Goal: Information Seeking & Learning: Learn about a topic

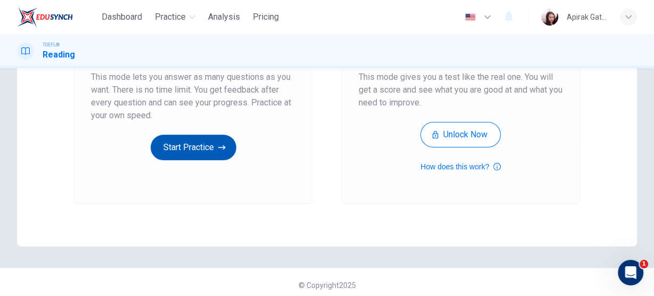
click at [178, 145] on button "Start Practice" at bounding box center [194, 148] width 86 height 26
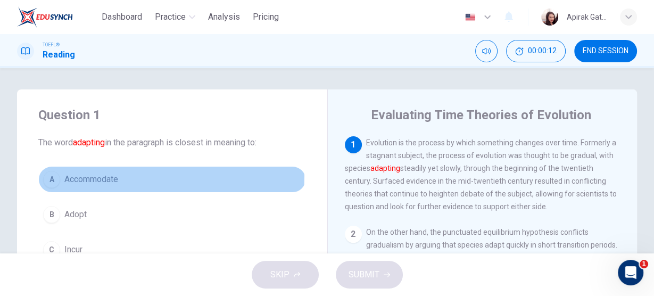
click at [102, 176] on span "Accommodate" at bounding box center [91, 179] width 54 height 13
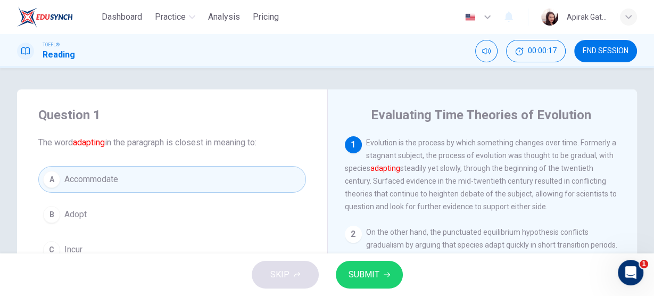
click at [366, 272] on span "SUBMIT" at bounding box center [364, 274] width 31 height 15
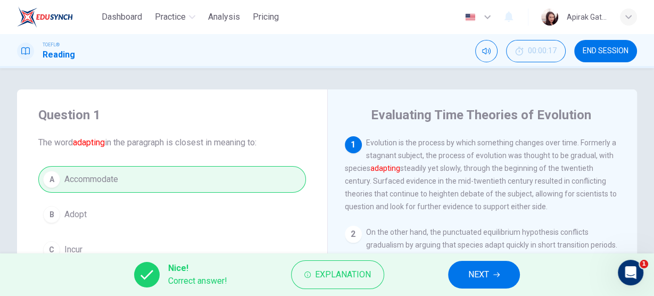
drag, startPoint x: 475, startPoint y: 272, endPoint x: 468, endPoint y: 283, distance: 12.0
click at [475, 273] on span "NEXT" at bounding box center [478, 274] width 21 height 15
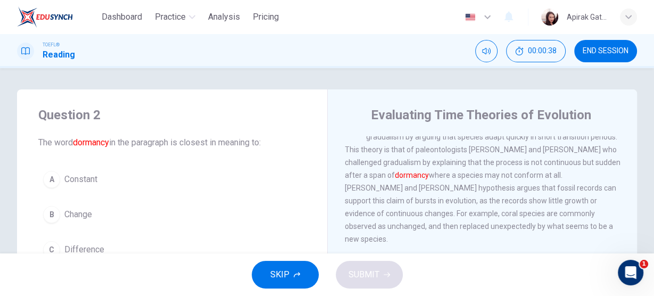
scroll to position [43, 0]
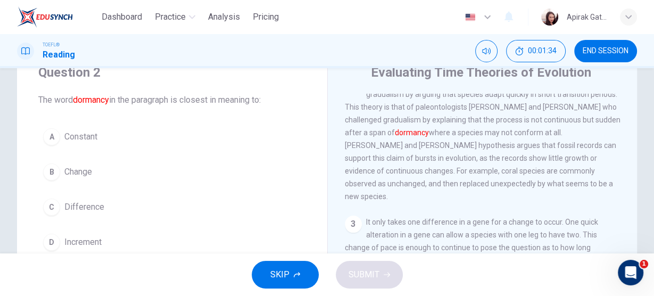
click at [95, 236] on span "Increment" at bounding box center [82, 242] width 37 height 13
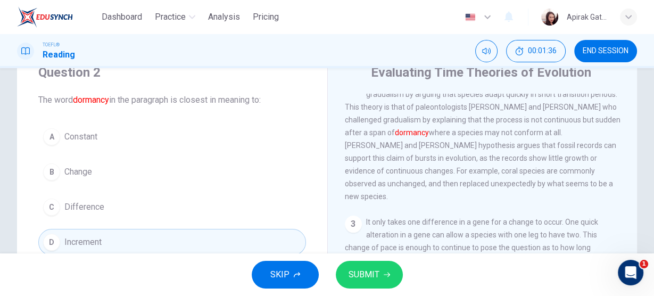
click at [385, 268] on button "SUBMIT" at bounding box center [369, 275] width 67 height 28
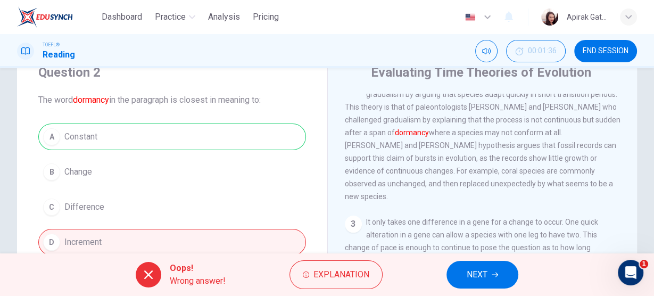
click at [468, 276] on span "NEXT" at bounding box center [477, 274] width 21 height 15
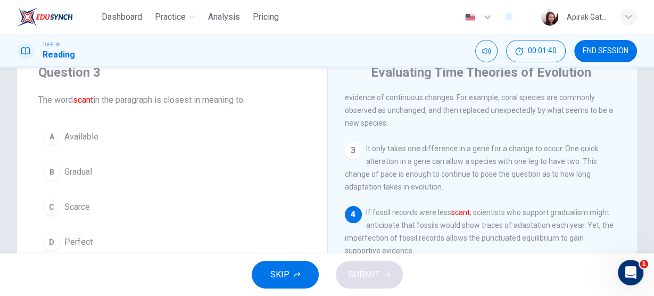
scroll to position [196, 0]
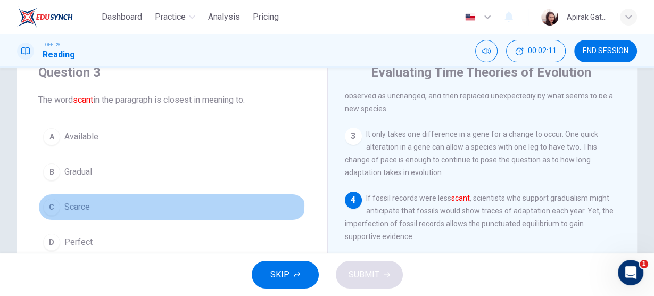
click at [76, 204] on span "Scarce" at bounding box center [77, 207] width 26 height 13
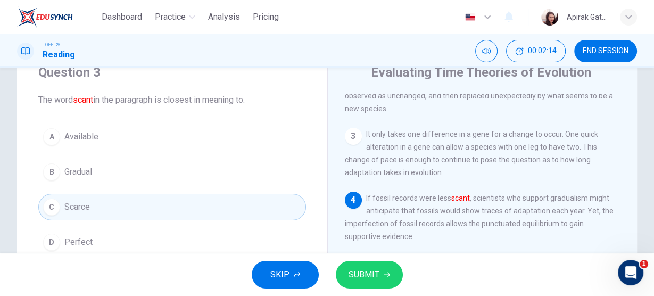
click at [368, 275] on span "SUBMIT" at bounding box center [364, 274] width 31 height 15
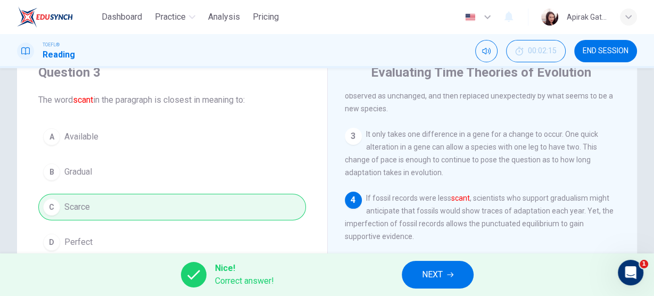
click at [428, 272] on span "NEXT" at bounding box center [432, 274] width 21 height 15
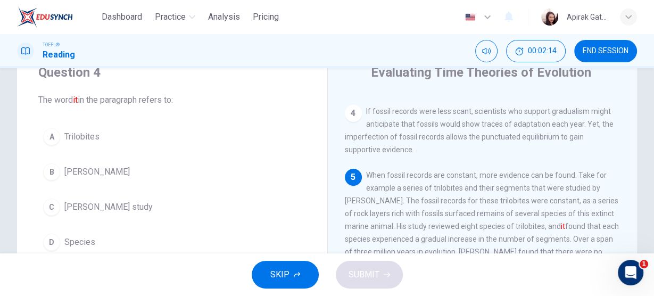
scroll to position [284, 0]
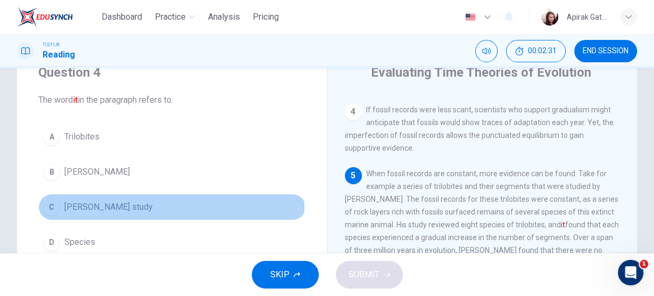
click at [118, 206] on span "Sheldon's study" at bounding box center [108, 207] width 88 height 13
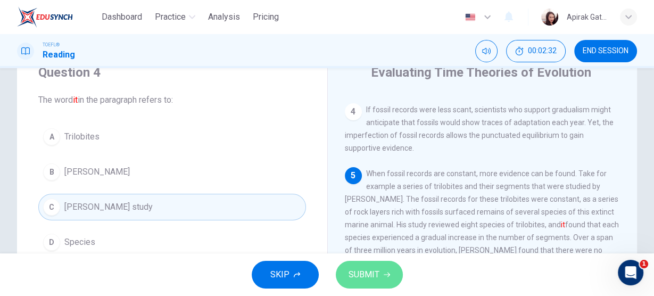
click at [361, 275] on span "SUBMIT" at bounding box center [364, 274] width 31 height 15
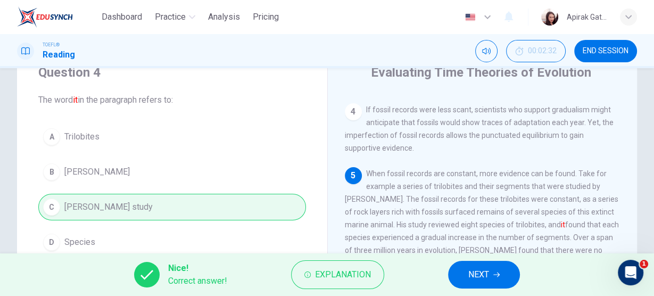
click at [476, 278] on span "NEXT" at bounding box center [478, 274] width 21 height 15
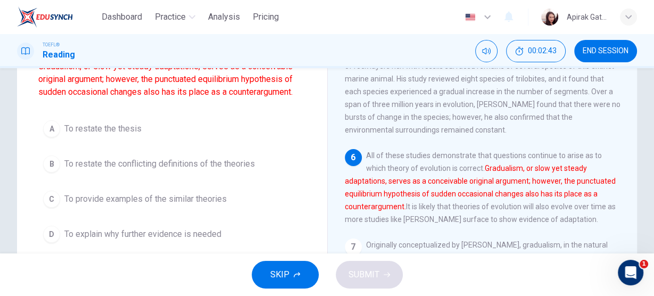
scroll to position [128, 0]
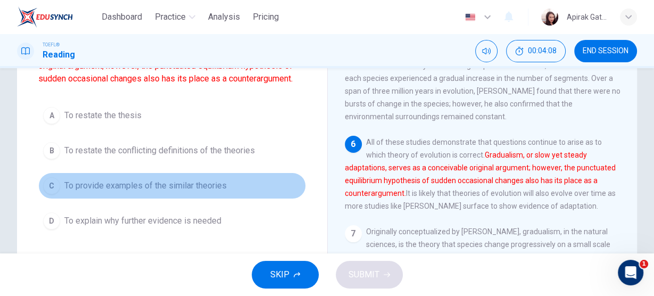
click at [206, 188] on span "To provide examples of the similar theories" at bounding box center [145, 185] width 162 height 13
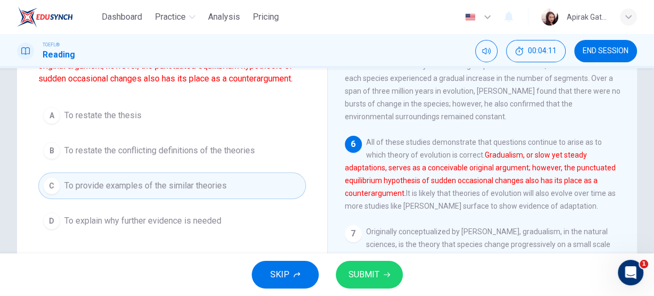
click at [356, 275] on span "SUBMIT" at bounding box center [364, 274] width 31 height 15
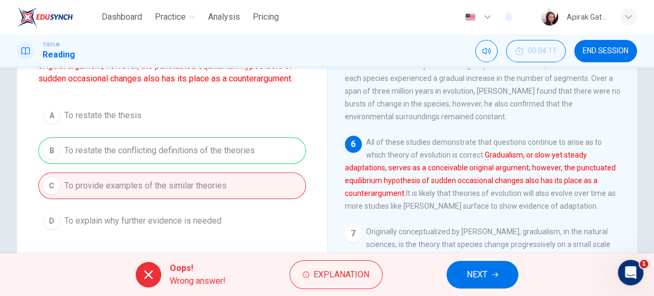
click at [483, 270] on span "NEXT" at bounding box center [477, 274] width 21 height 15
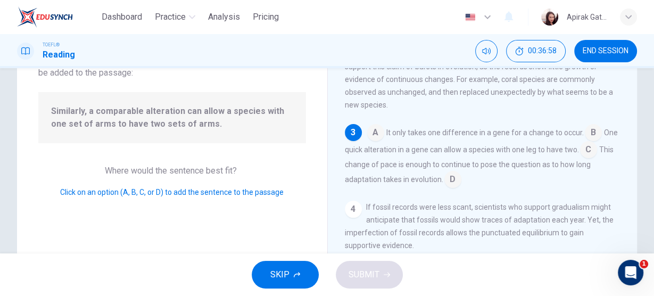
scroll to position [142, 0]
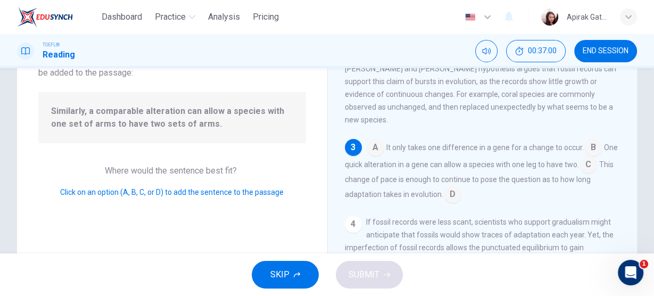
click at [370, 151] on input at bounding box center [375, 148] width 17 height 17
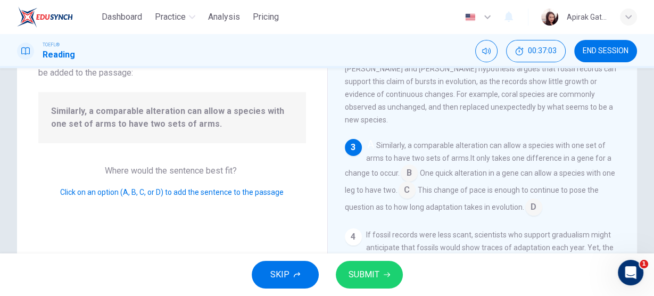
click at [370, 278] on span "SUBMIT" at bounding box center [364, 274] width 31 height 15
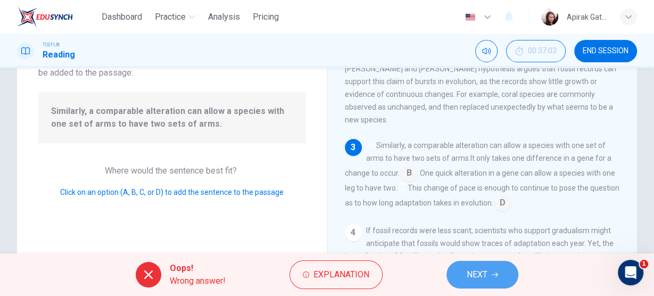
click at [491, 273] on button "NEXT" at bounding box center [483, 275] width 72 height 28
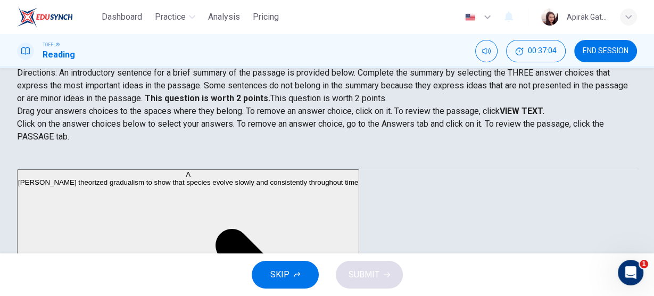
scroll to position [128, 0]
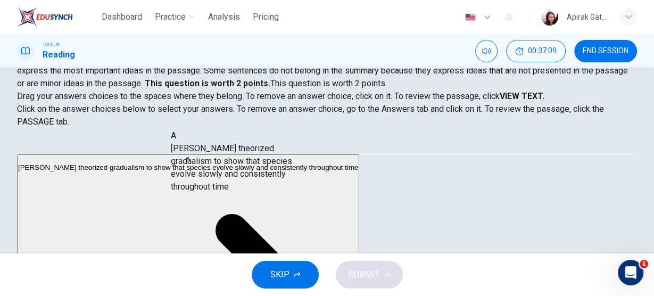
drag, startPoint x: 131, startPoint y: 174, endPoint x: 274, endPoint y: 158, distance: 143.6
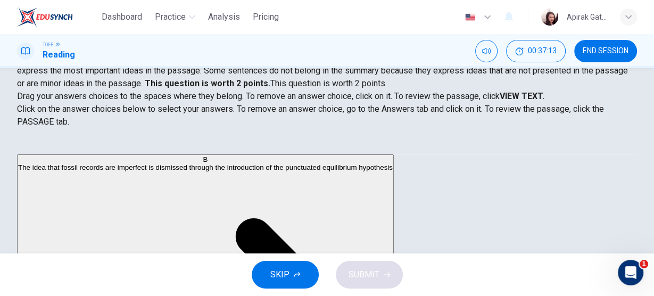
scroll to position [0, 0]
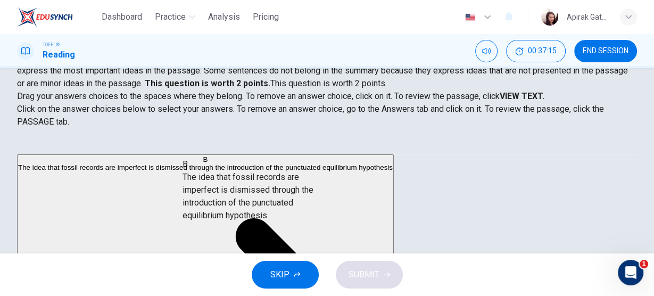
drag, startPoint x: 101, startPoint y: 201, endPoint x: 248, endPoint y: 214, distance: 147.5
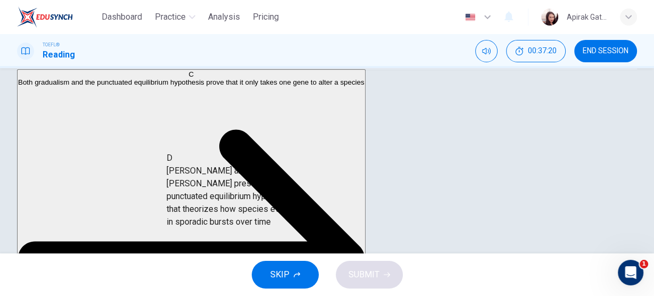
scroll to position [27, 0]
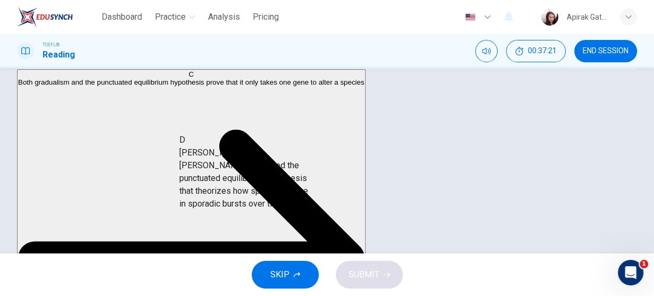
drag, startPoint x: 122, startPoint y: 194, endPoint x: 266, endPoint y: 178, distance: 144.6
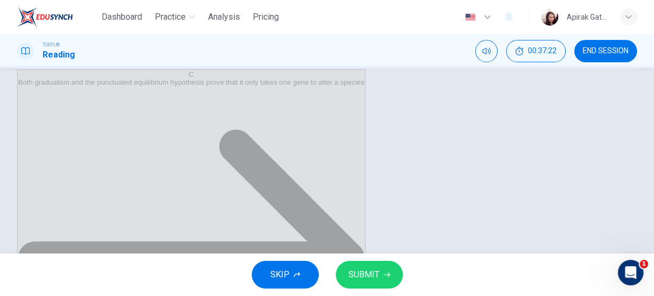
scroll to position [0, 0]
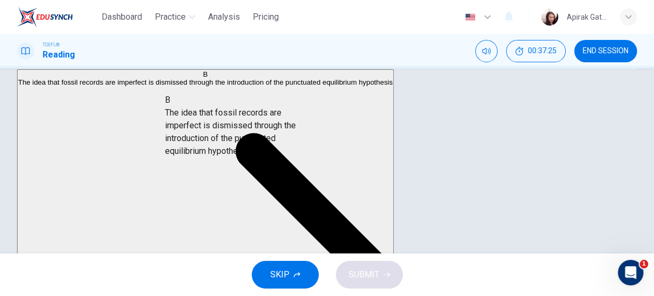
drag, startPoint x: 126, startPoint y: 110, endPoint x: 256, endPoint y: 143, distance: 134.6
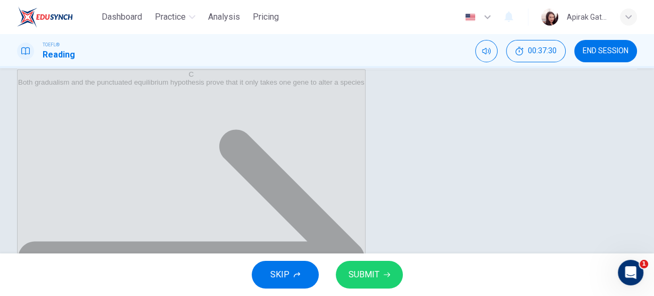
drag, startPoint x: 223, startPoint y: 144, endPoint x: 178, endPoint y: 134, distance: 46.4
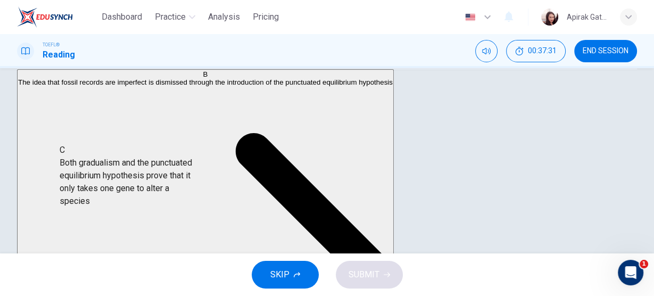
scroll to position [1, 0]
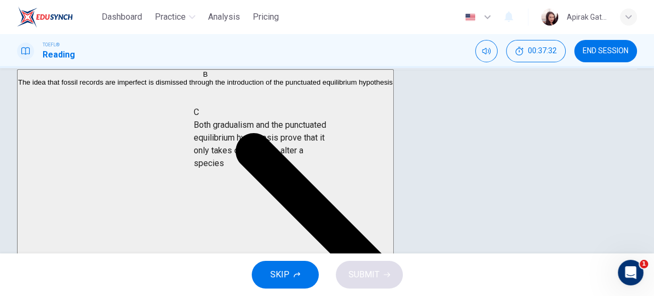
drag, startPoint x: 96, startPoint y: 180, endPoint x: 254, endPoint y: 137, distance: 163.8
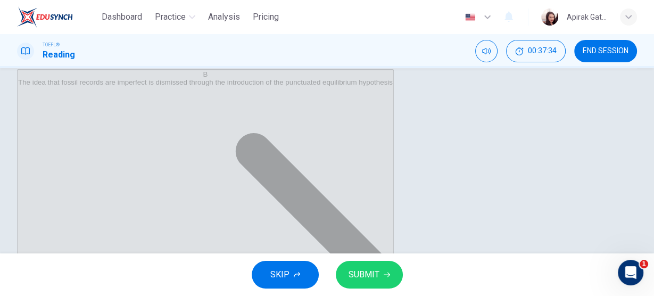
click at [358, 276] on span "SUBMIT" at bounding box center [364, 274] width 31 height 15
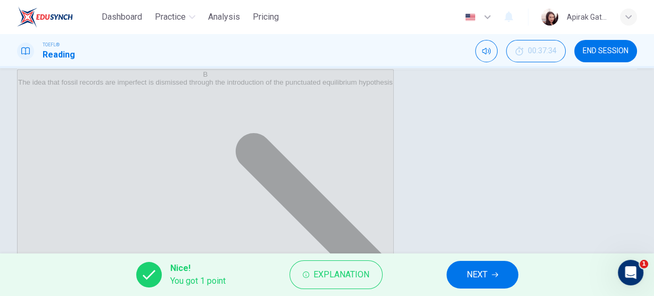
drag, startPoint x: 224, startPoint y: 18, endPoint x: 363, endPoint y: 58, distance: 145.2
click at [225, 18] on span "Analysis" at bounding box center [224, 17] width 32 height 13
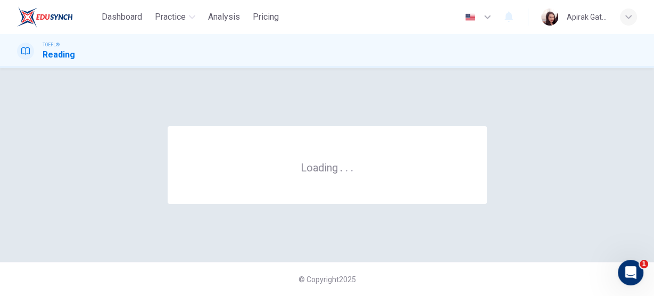
scroll to position [0, 0]
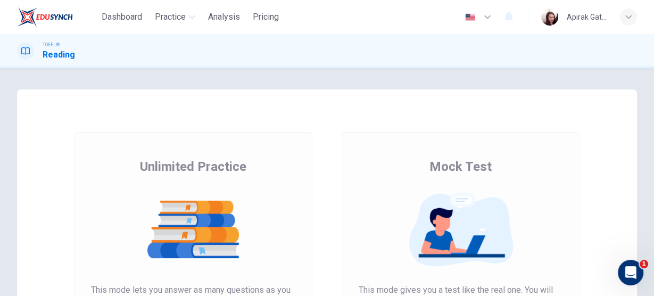
scroll to position [128, 0]
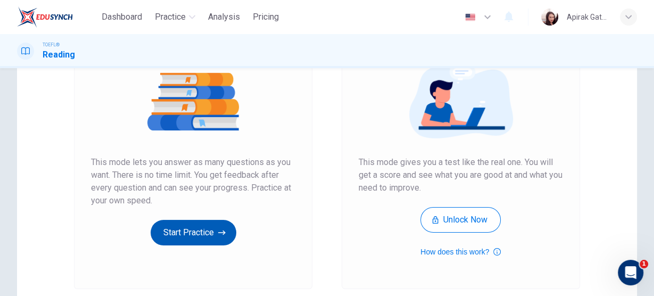
click at [192, 232] on button "Start Practice" at bounding box center [194, 233] width 86 height 26
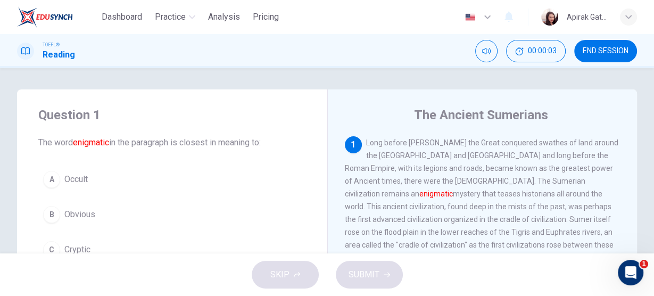
scroll to position [43, 0]
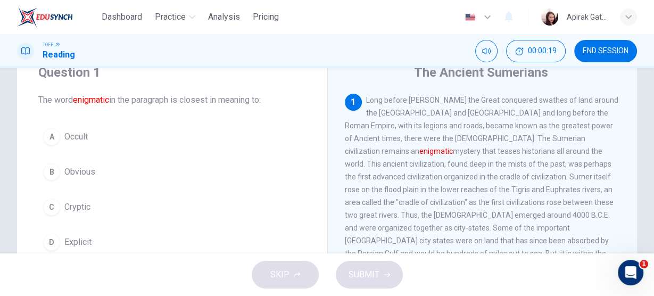
click at [77, 136] on span "Occult" at bounding box center [75, 136] width 23 height 13
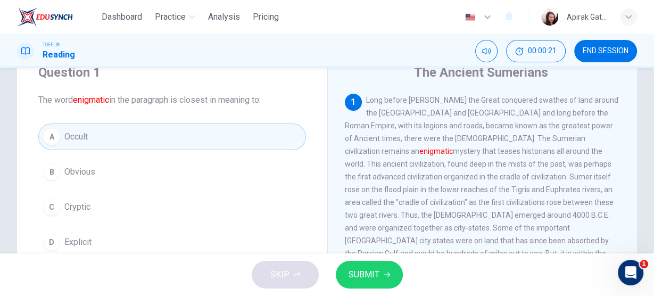
click at [381, 273] on button "SUBMIT" at bounding box center [369, 275] width 67 height 28
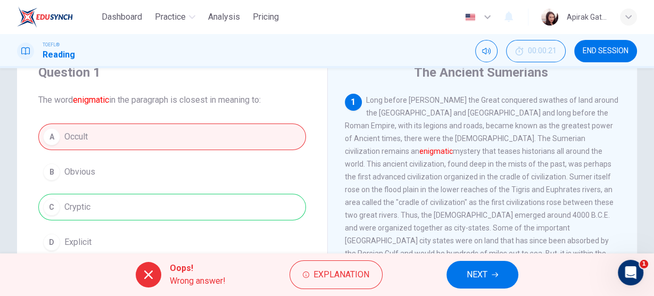
click at [487, 278] on span "NEXT" at bounding box center [477, 274] width 21 height 15
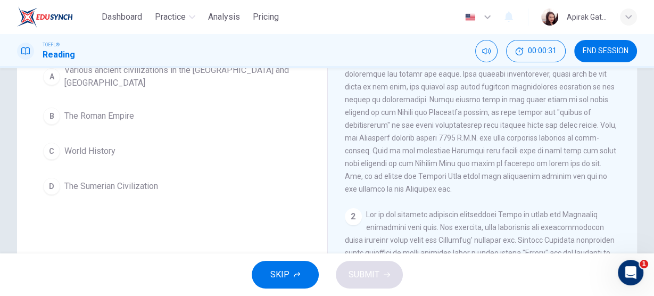
scroll to position [128, 0]
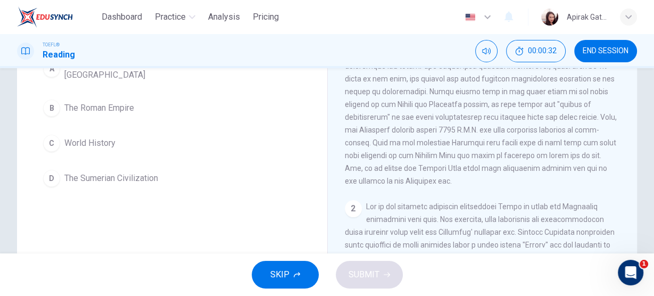
click at [142, 182] on span "The Sumerian Civilization" at bounding box center [111, 178] width 94 height 13
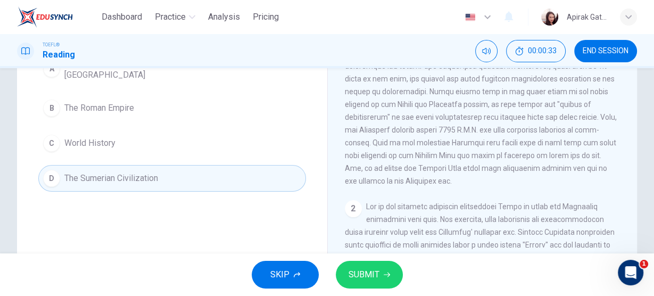
click at [368, 268] on span "SUBMIT" at bounding box center [364, 274] width 31 height 15
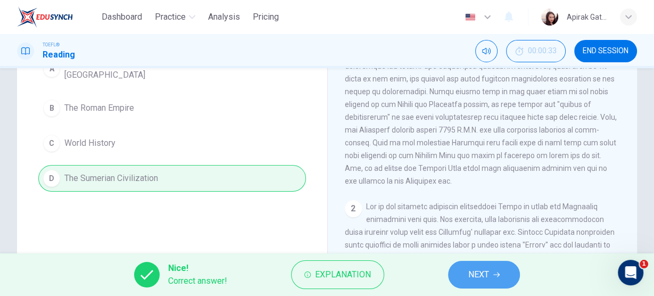
click at [476, 277] on span "NEXT" at bounding box center [478, 274] width 21 height 15
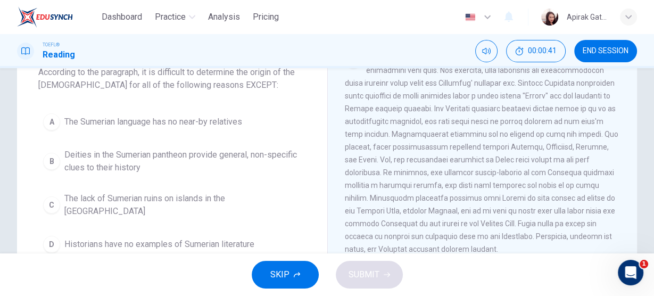
scroll to position [85, 0]
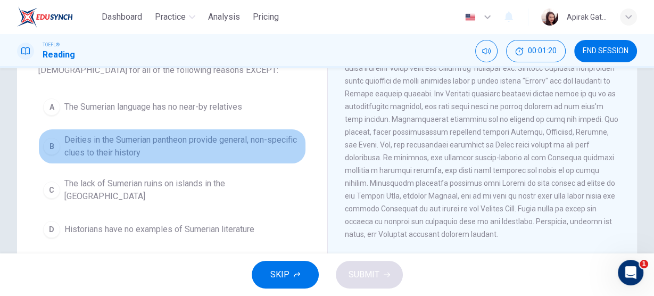
click at [210, 140] on span "Deities in the Sumerian pantheon provide general, non-specific clues to their h…" at bounding box center [182, 147] width 237 height 26
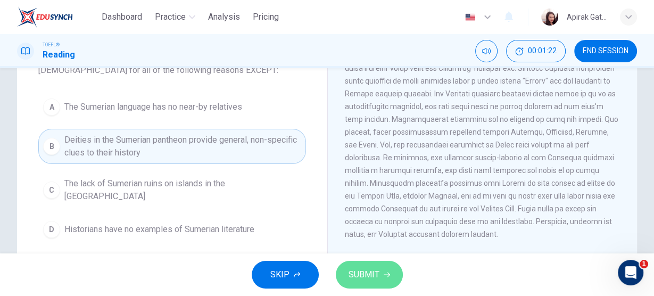
click at [370, 269] on span "SUBMIT" at bounding box center [364, 274] width 31 height 15
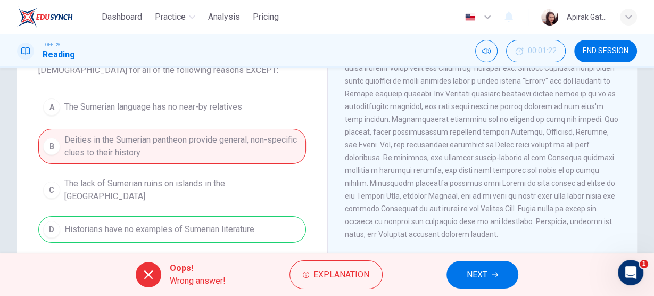
click at [486, 272] on span "NEXT" at bounding box center [477, 274] width 21 height 15
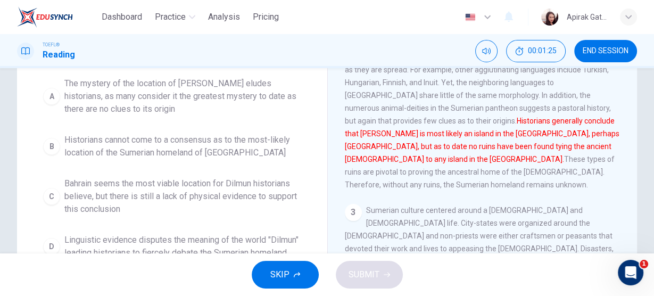
scroll to position [213, 0]
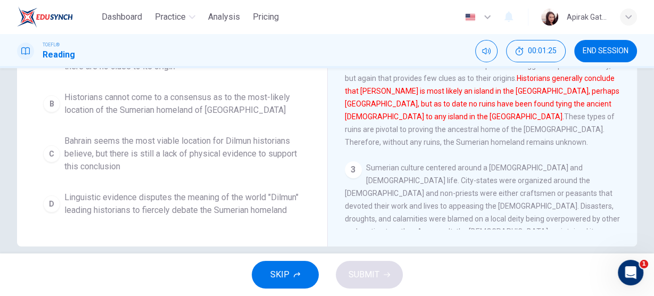
click at [224, 135] on span "Bahrain seems the most viable location for Dilmun historians believe, but there…" at bounding box center [182, 154] width 237 height 38
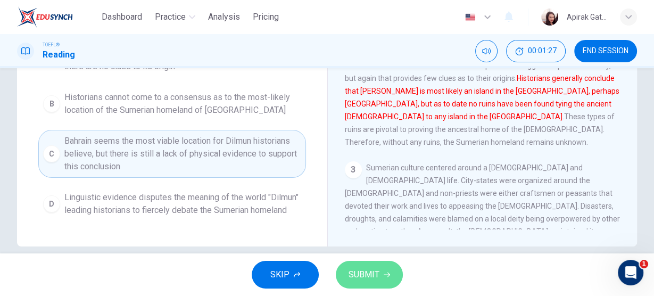
click at [366, 272] on span "SUBMIT" at bounding box center [364, 274] width 31 height 15
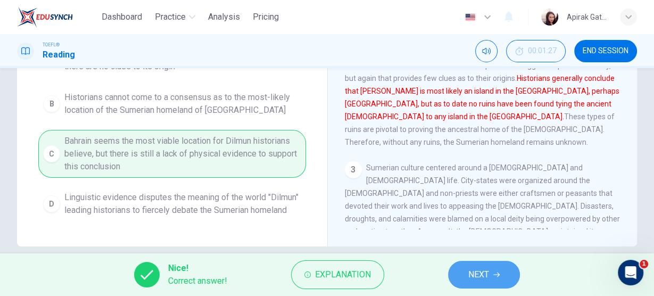
click at [468, 275] on span "NEXT" at bounding box center [478, 274] width 21 height 15
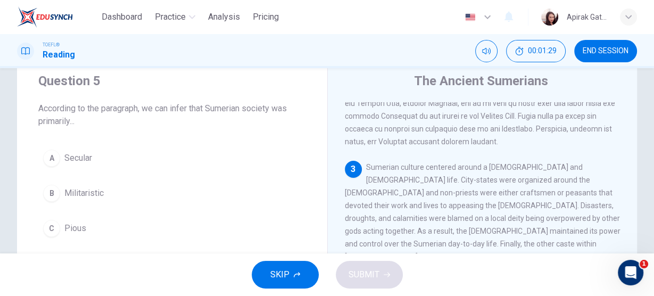
scroll to position [77, 0]
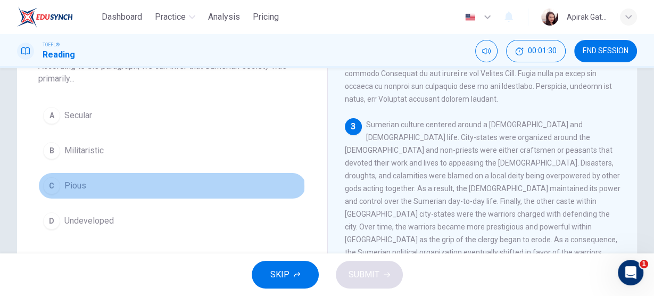
click at [80, 185] on span "Pious" at bounding box center [75, 185] width 22 height 13
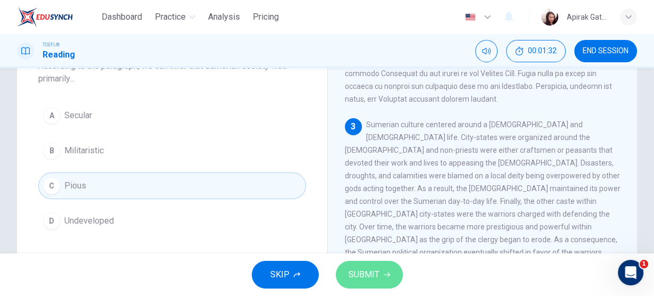
click at [363, 271] on span "SUBMIT" at bounding box center [364, 274] width 31 height 15
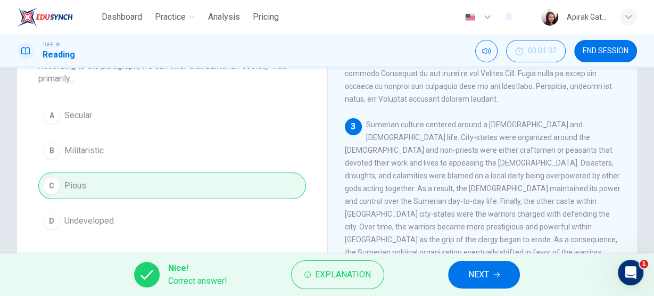
click at [478, 269] on span "NEXT" at bounding box center [478, 274] width 21 height 15
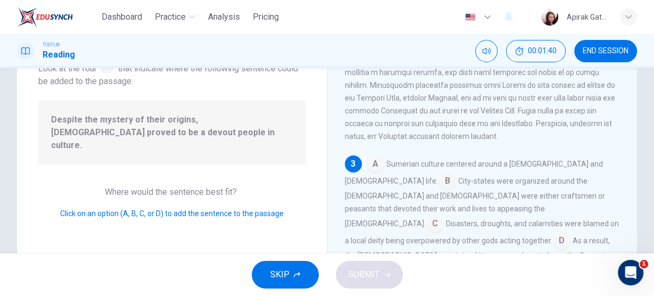
scroll to position [356, 0]
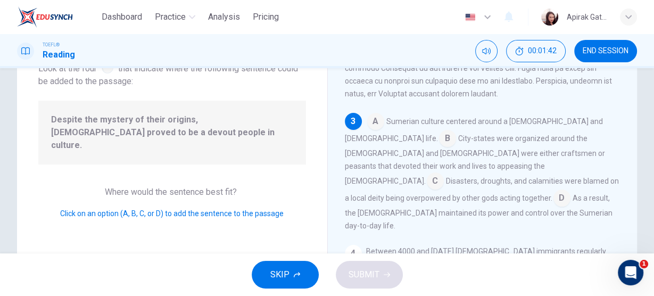
click at [427, 179] on input at bounding box center [435, 181] width 17 height 17
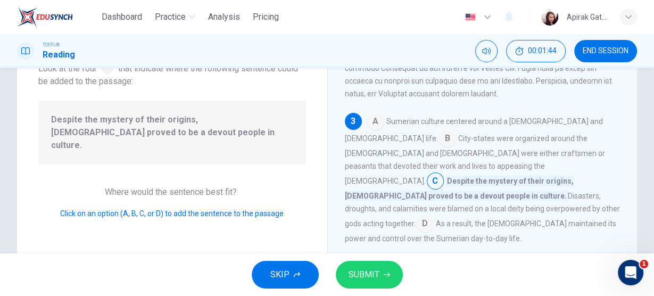
click at [380, 278] on button "SUBMIT" at bounding box center [369, 275] width 67 height 28
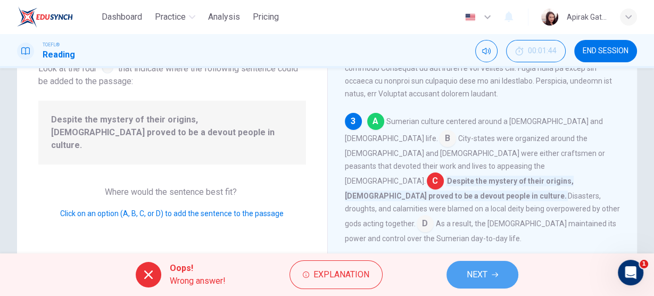
click at [480, 276] on span "NEXT" at bounding box center [477, 274] width 21 height 15
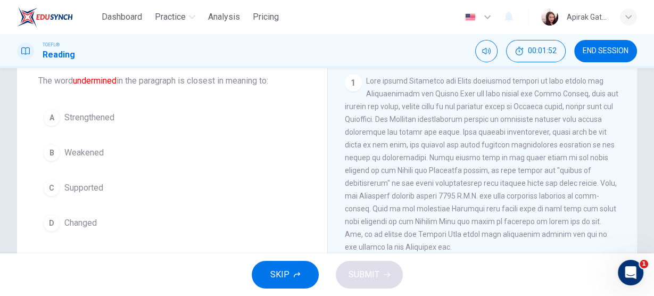
scroll to position [77, 0]
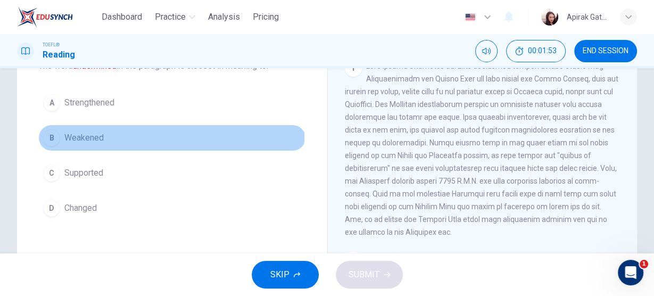
click at [96, 135] on span "Weakened" at bounding box center [83, 137] width 39 height 13
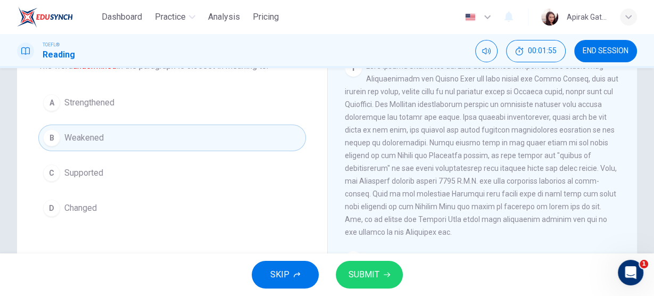
click at [378, 276] on span "SUBMIT" at bounding box center [364, 274] width 31 height 15
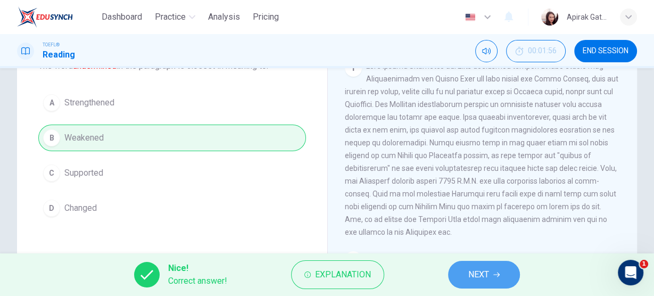
click at [495, 274] on icon "button" at bounding box center [496, 274] width 6 height 6
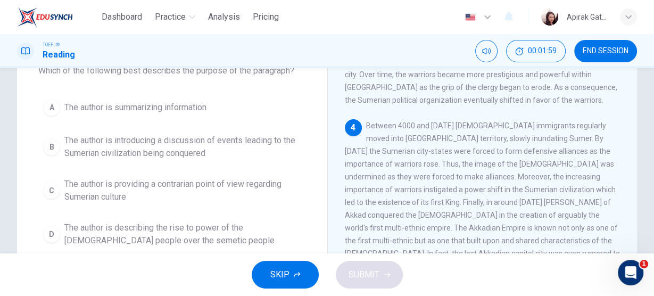
scroll to position [85, 0]
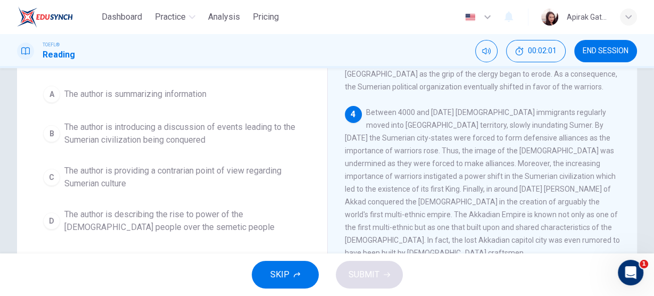
click at [211, 131] on span "The author is introducing a discussion of events leading to the Sumerian civili…" at bounding box center [182, 134] width 237 height 26
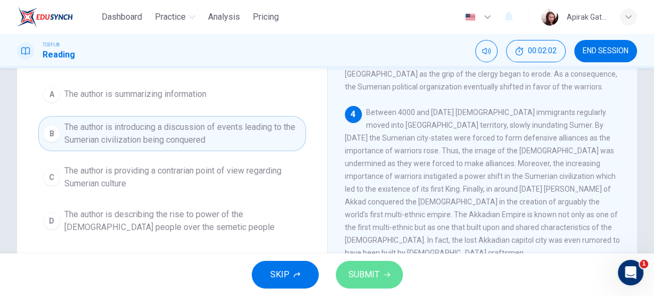
click at [365, 270] on span "SUBMIT" at bounding box center [364, 274] width 31 height 15
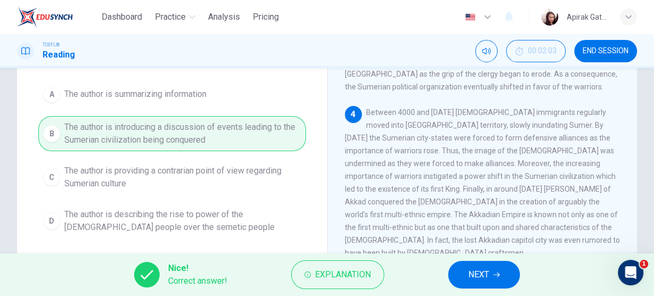
click at [486, 278] on span "NEXT" at bounding box center [478, 274] width 21 height 15
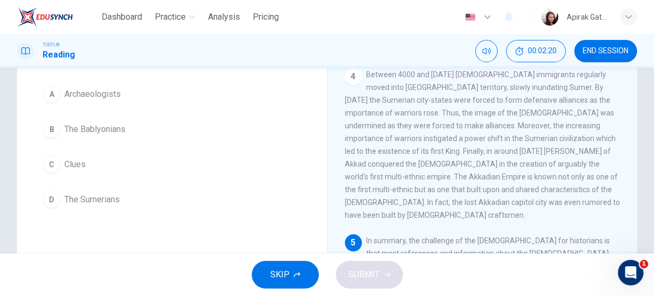
click at [138, 198] on button "D The Sumerians" at bounding box center [172, 199] width 268 height 27
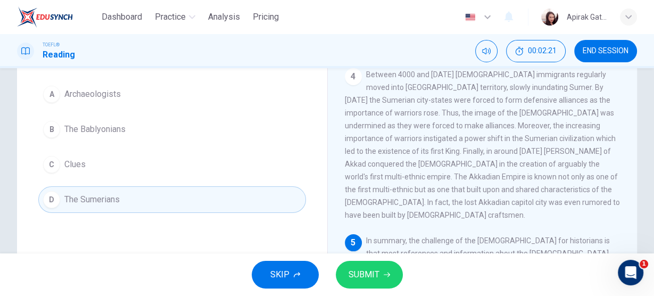
click at [370, 278] on span "SUBMIT" at bounding box center [364, 274] width 31 height 15
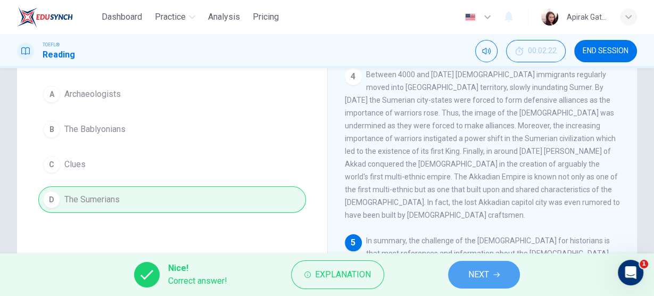
click at [508, 275] on button "NEXT" at bounding box center [484, 275] width 72 height 28
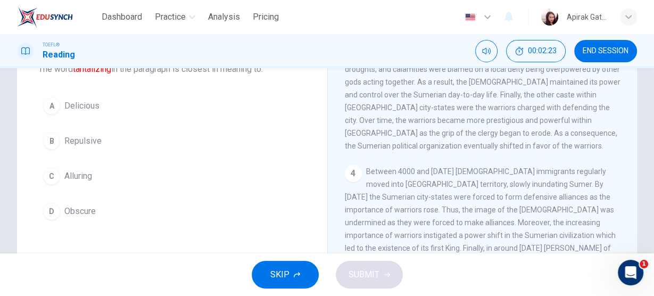
scroll to position [43, 0]
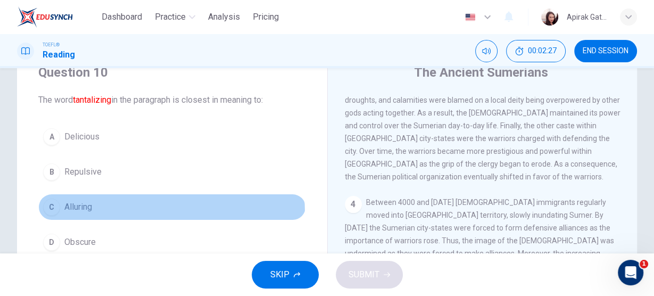
click at [79, 212] on button "C Alluring" at bounding box center [172, 207] width 268 height 27
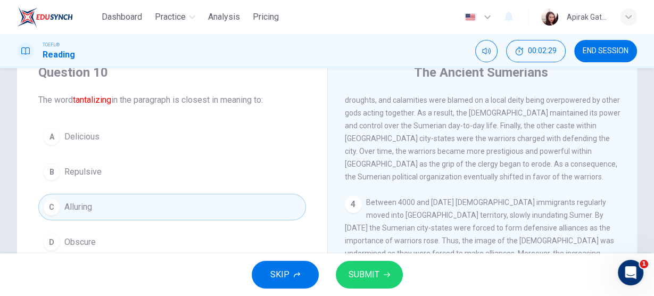
click at [368, 262] on button "SUBMIT" at bounding box center [369, 275] width 67 height 28
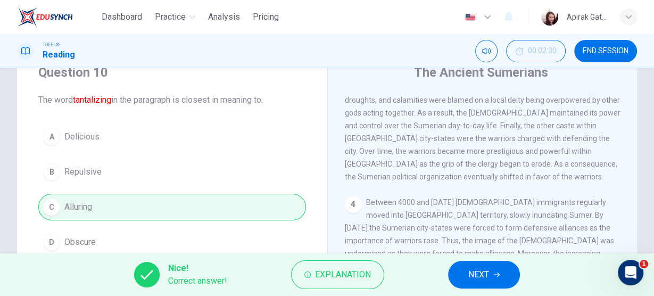
click at [493, 274] on button "NEXT" at bounding box center [484, 275] width 72 height 28
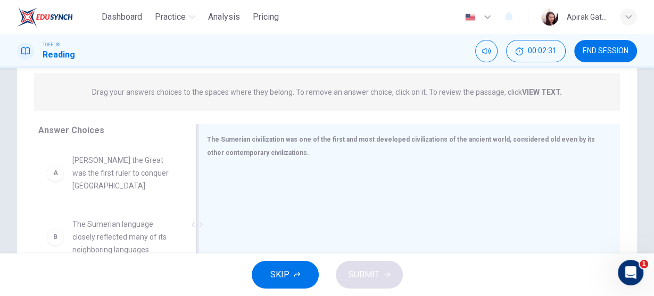
scroll to position [170, 0]
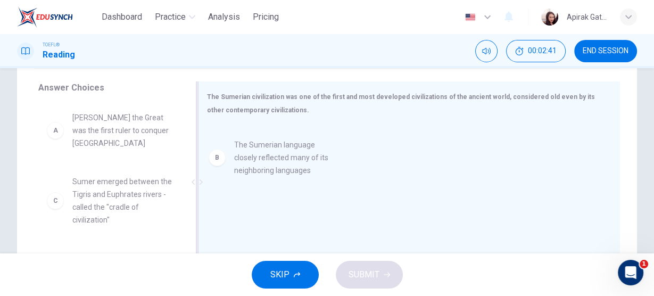
drag, startPoint x: 123, startPoint y: 186, endPoint x: 287, endPoint y: 162, distance: 166.2
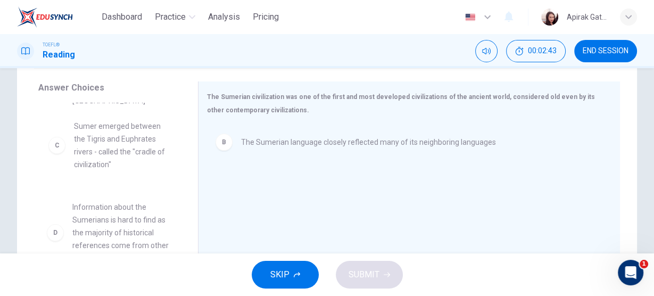
scroll to position [42, 0]
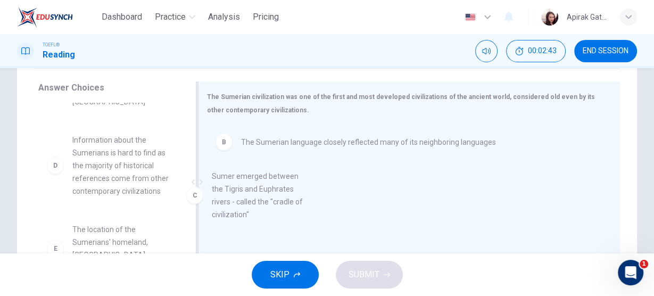
drag, startPoint x: 100, startPoint y: 141, endPoint x: 242, endPoint y: 191, distance: 150.6
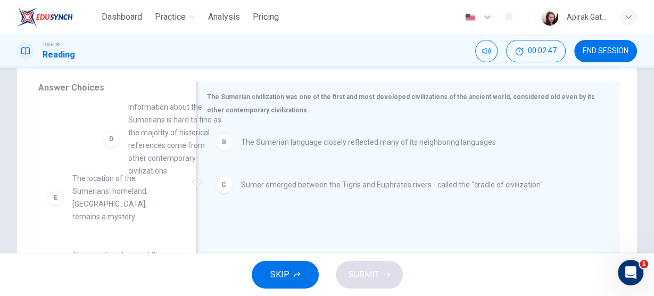
scroll to position [80, 0]
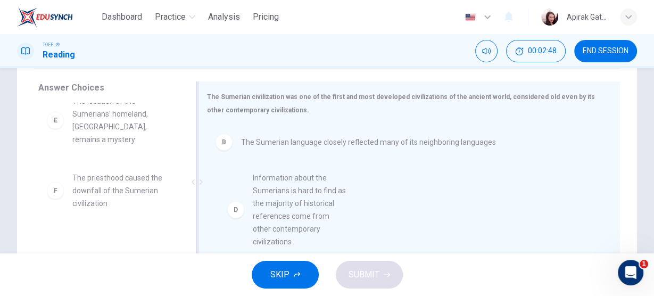
drag, startPoint x: 103, startPoint y: 131, endPoint x: 286, endPoint y: 225, distance: 205.6
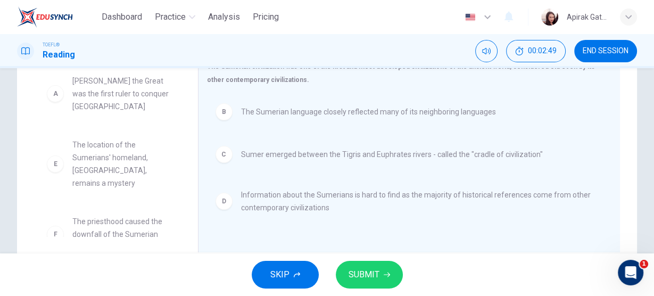
scroll to position [213, 0]
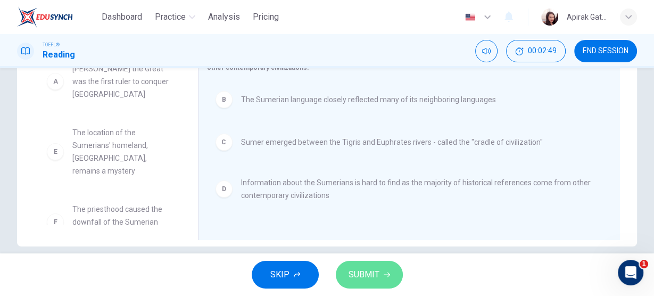
click at [386, 268] on button "SUBMIT" at bounding box center [369, 275] width 67 height 28
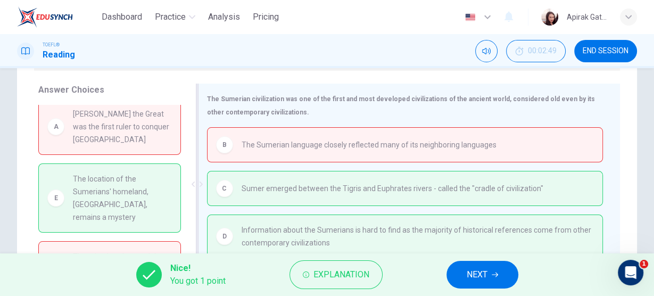
scroll to position [85, 0]
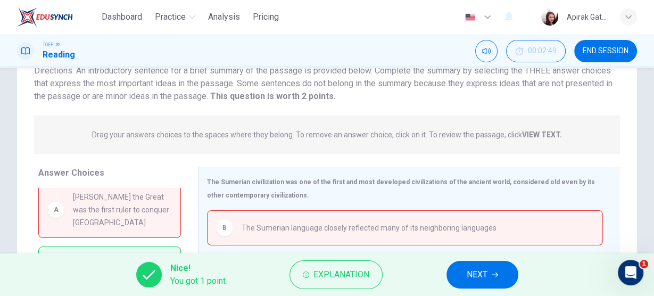
drag, startPoint x: 225, startPoint y: 19, endPoint x: 372, endPoint y: 56, distance: 151.5
click at [225, 19] on span "Analysis" at bounding box center [224, 17] width 32 height 13
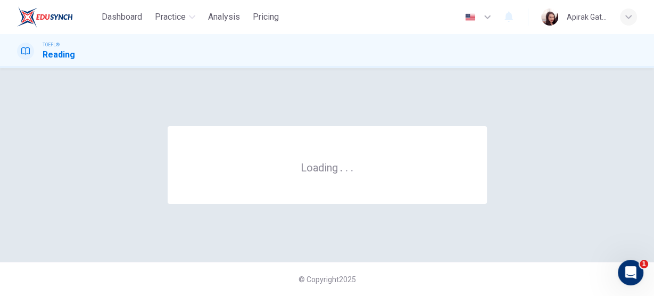
scroll to position [0, 0]
